Goal: Task Accomplishment & Management: Manage account settings

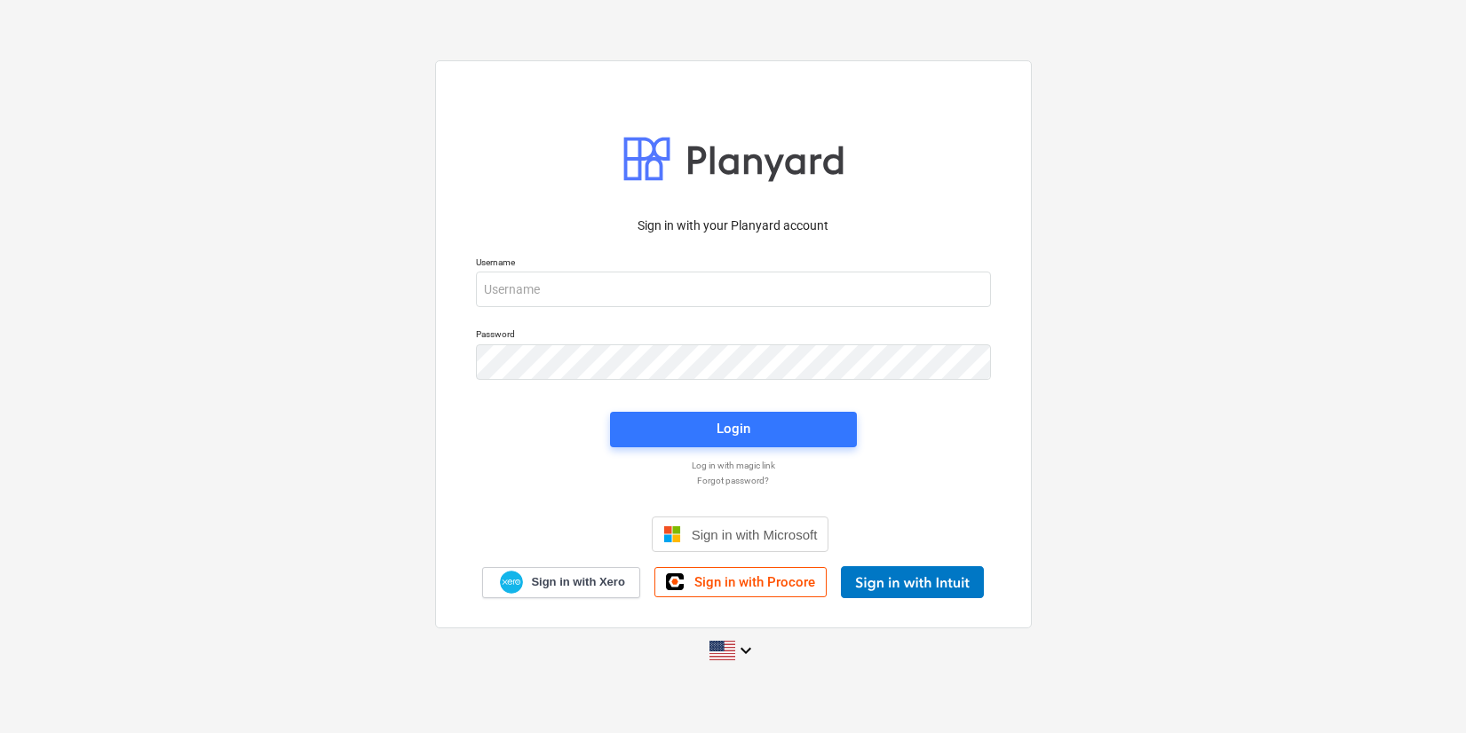
click at [935, 650] on div "keyboard_arrow_down" at bounding box center [733, 651] width 1413 height 44
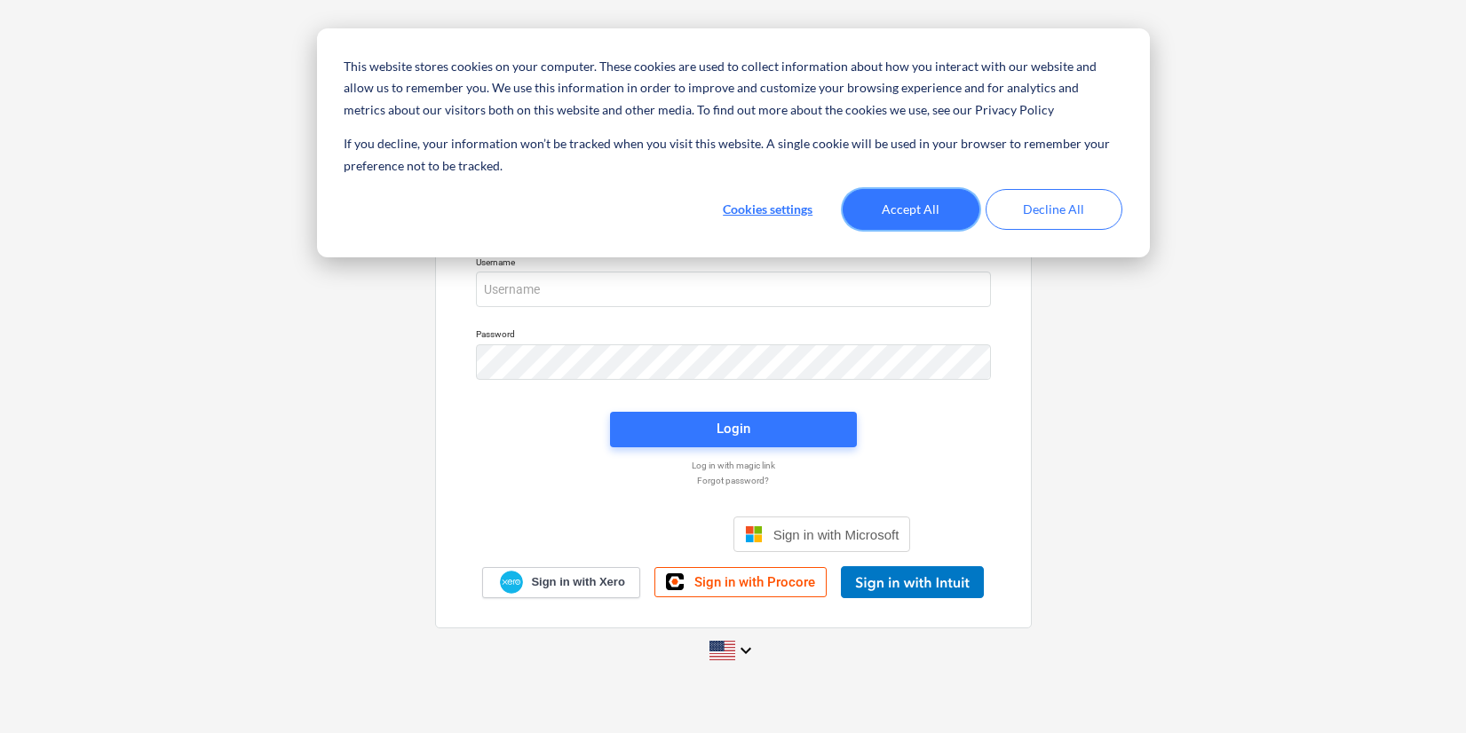
click at [937, 201] on button "Accept All" at bounding box center [911, 209] width 137 height 41
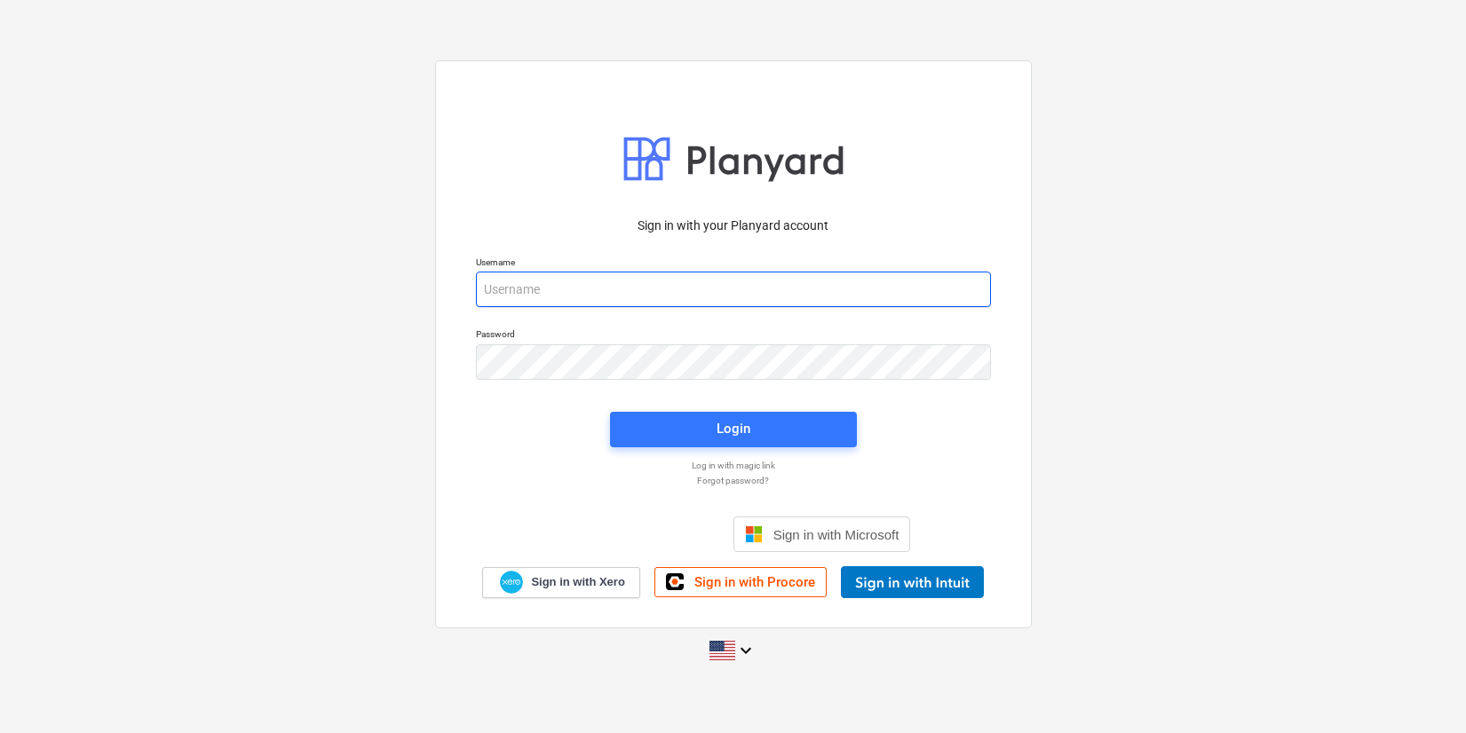
click at [603, 293] on input "email" at bounding box center [733, 290] width 515 height 36
drag, startPoint x: 596, startPoint y: 291, endPoint x: 587, endPoint y: 292, distance: 8.9
click at [587, 292] on input "email" at bounding box center [733, 290] width 515 height 36
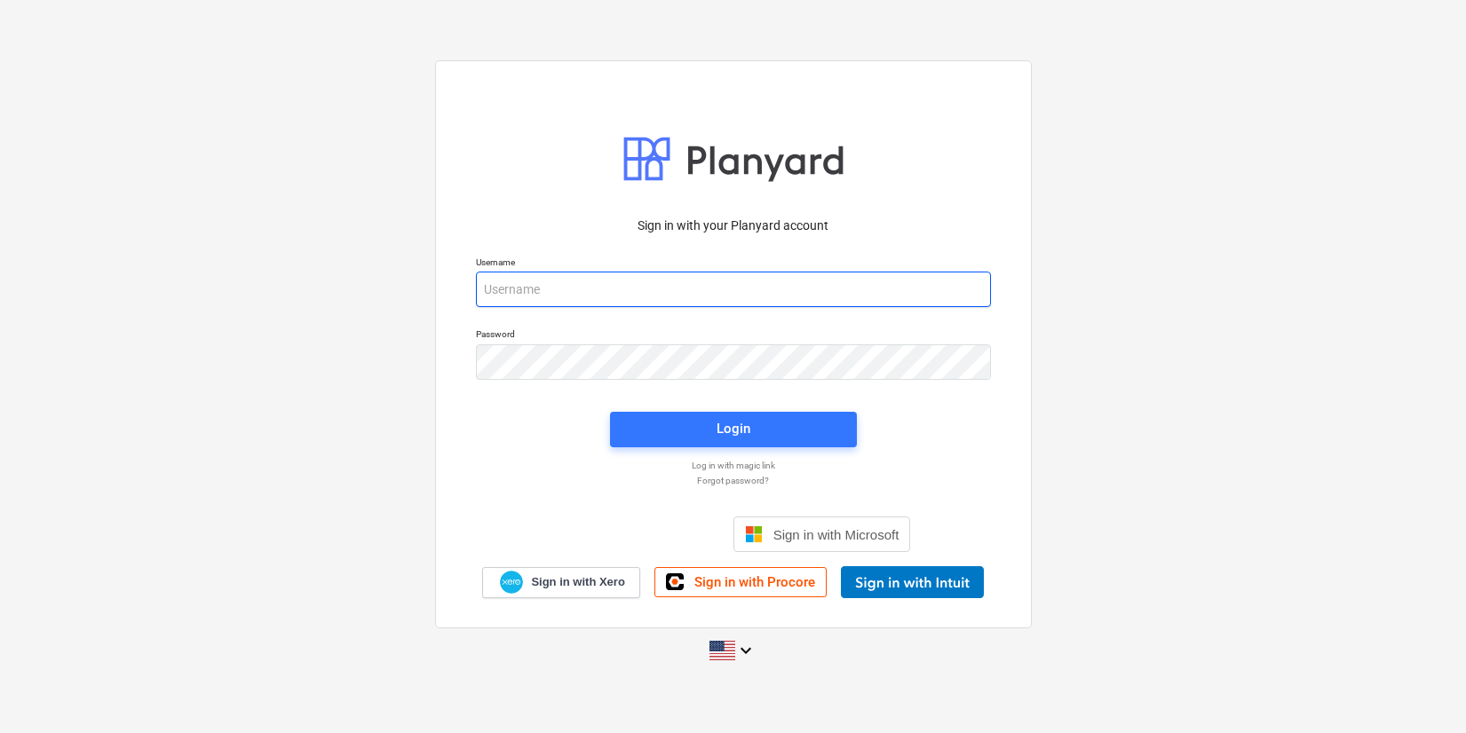
click at [587, 292] on input "email" at bounding box center [733, 290] width 515 height 36
click at [1103, 361] on div "Sign in with your Planyard account Username Password Login Log in with magic li…" at bounding box center [733, 366] width 1466 height 641
